Goal: Information Seeking & Learning: Learn about a topic

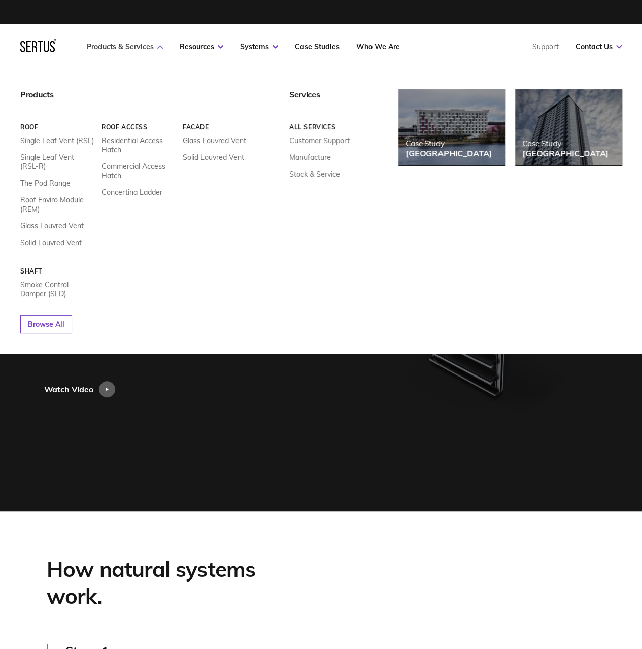
click at [125, 44] on link "Products & Services" at bounding box center [125, 46] width 76 height 9
click at [38, 141] on link "Single Leaf Vent (RSL)" at bounding box center [57, 140] width 74 height 9
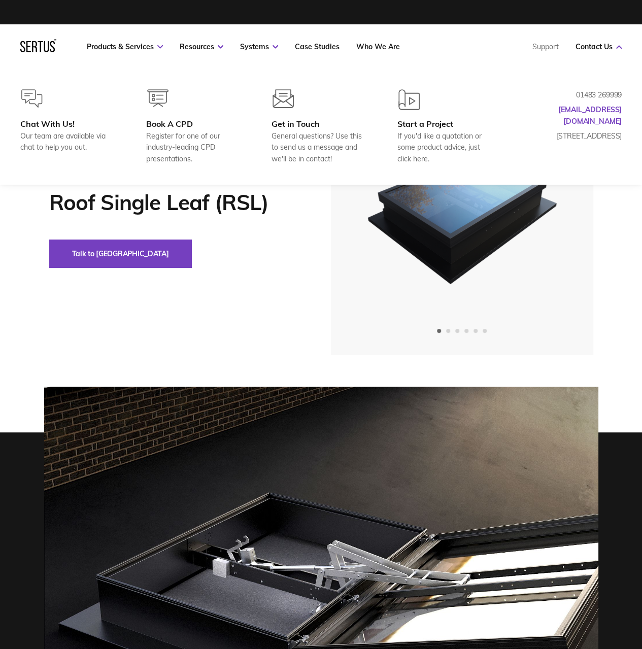
click at [599, 42] on nav "Products & Services Resources Systems Case Studies Who We Are Support Contact U…" at bounding box center [320, 46] width 601 height 45
click at [604, 49] on link "Contact Us" at bounding box center [598, 46] width 46 height 9
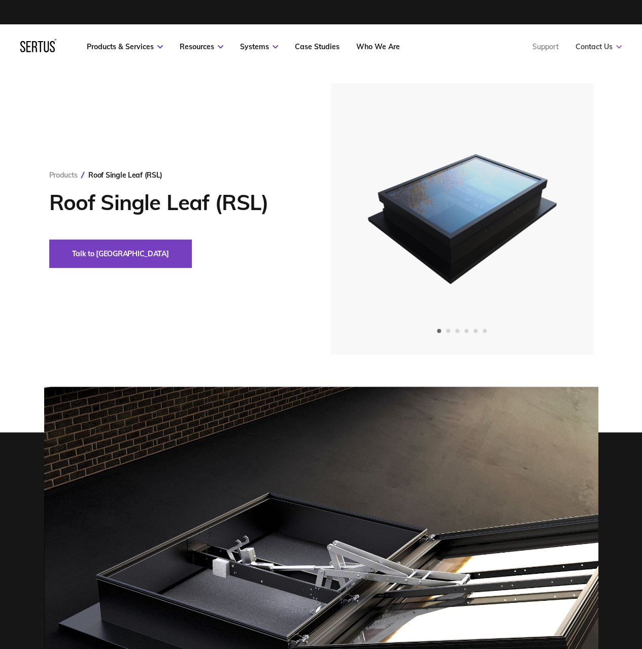
click at [604, 49] on link "Contact Us" at bounding box center [598, 46] width 46 height 9
click at [557, 216] on icon "Next slide" at bounding box center [556, 219] width 7 height 6
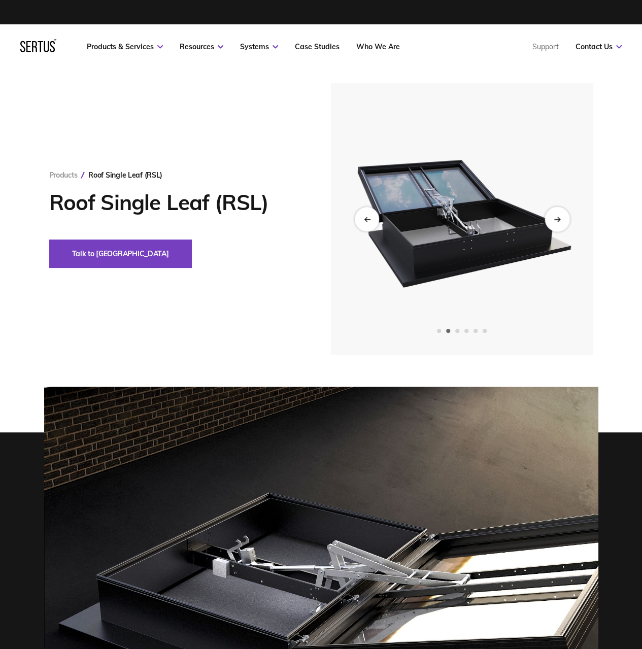
click at [559, 221] on icon "Next slide" at bounding box center [556, 219] width 7 height 6
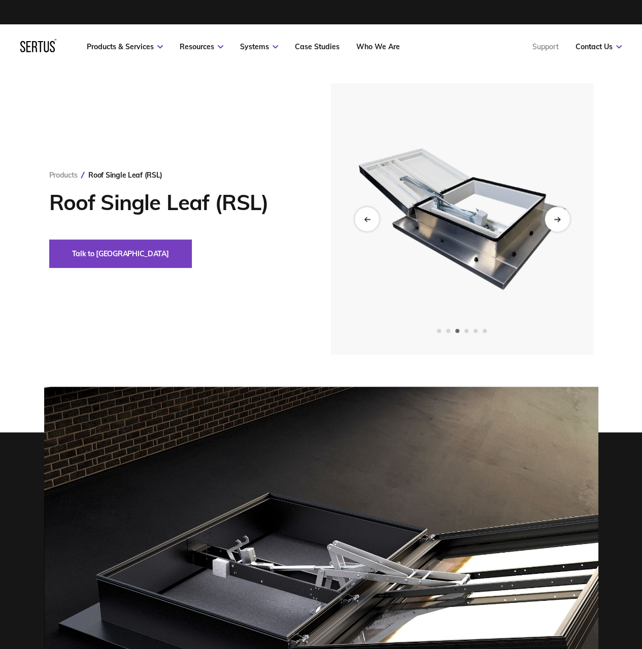
click at [559, 221] on icon "Next slide" at bounding box center [556, 219] width 7 height 6
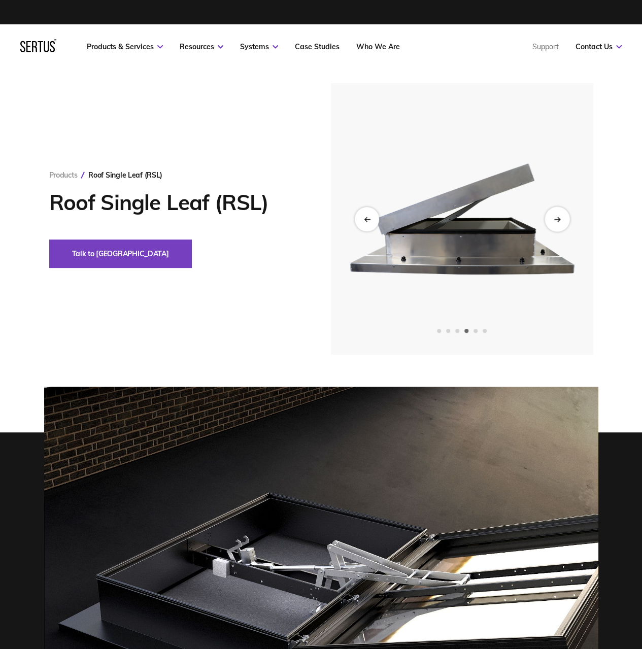
click at [559, 221] on icon "Next slide" at bounding box center [556, 219] width 7 height 6
